Goal: Check status: Check status

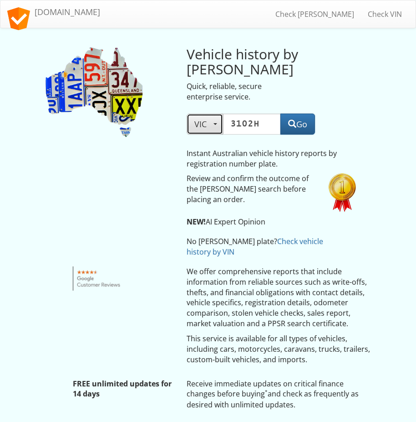
click at [216, 123] on span "button" at bounding box center [216, 124] width 4 height 2
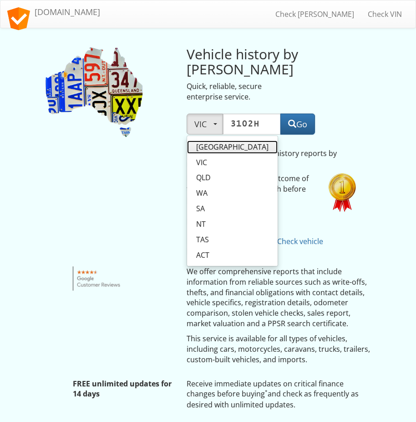
click at [217, 142] on link "[GEOGRAPHIC_DATA]" at bounding box center [232, 146] width 91 height 13
select select "[GEOGRAPHIC_DATA]"
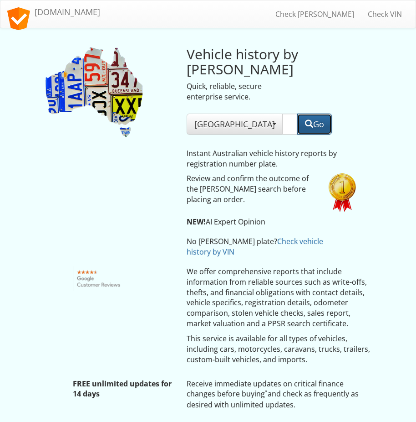
click at [301, 123] on button "Go" at bounding box center [315, 123] width 35 height 21
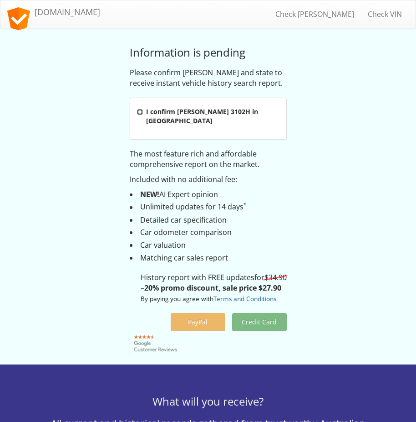
click at [141, 111] on input "I confirm rego 3102H in New South Wales" at bounding box center [140, 112] width 6 height 6
checkbox input "true"
